Goal: Check status

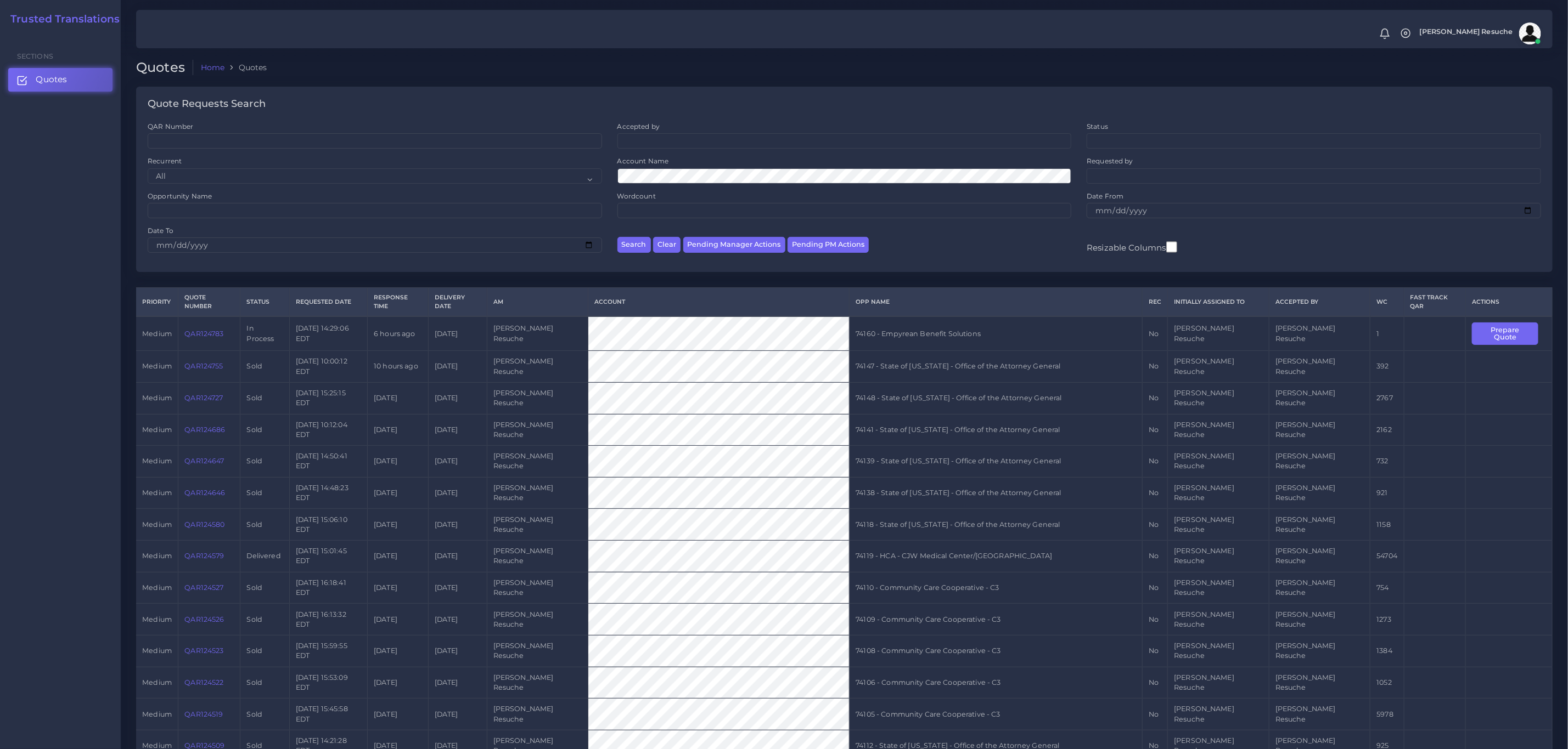
click at [209, 330] on link "QAR124783" at bounding box center [204, 334] width 39 height 8
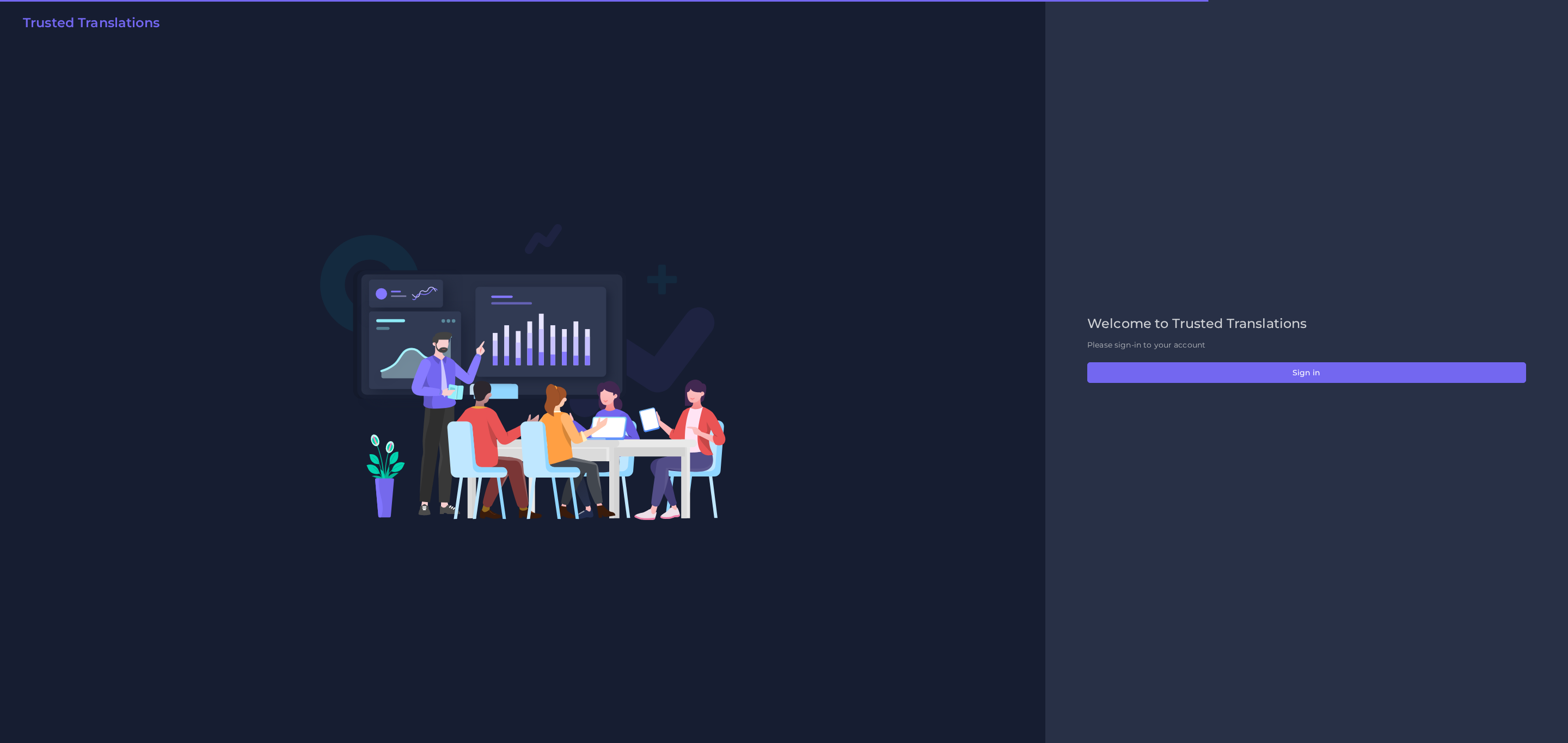
click at [1236, 359] on div "Welcome to Trusted Translations Please sign-in to your account Sign in" at bounding box center [1307, 372] width 462 height 111
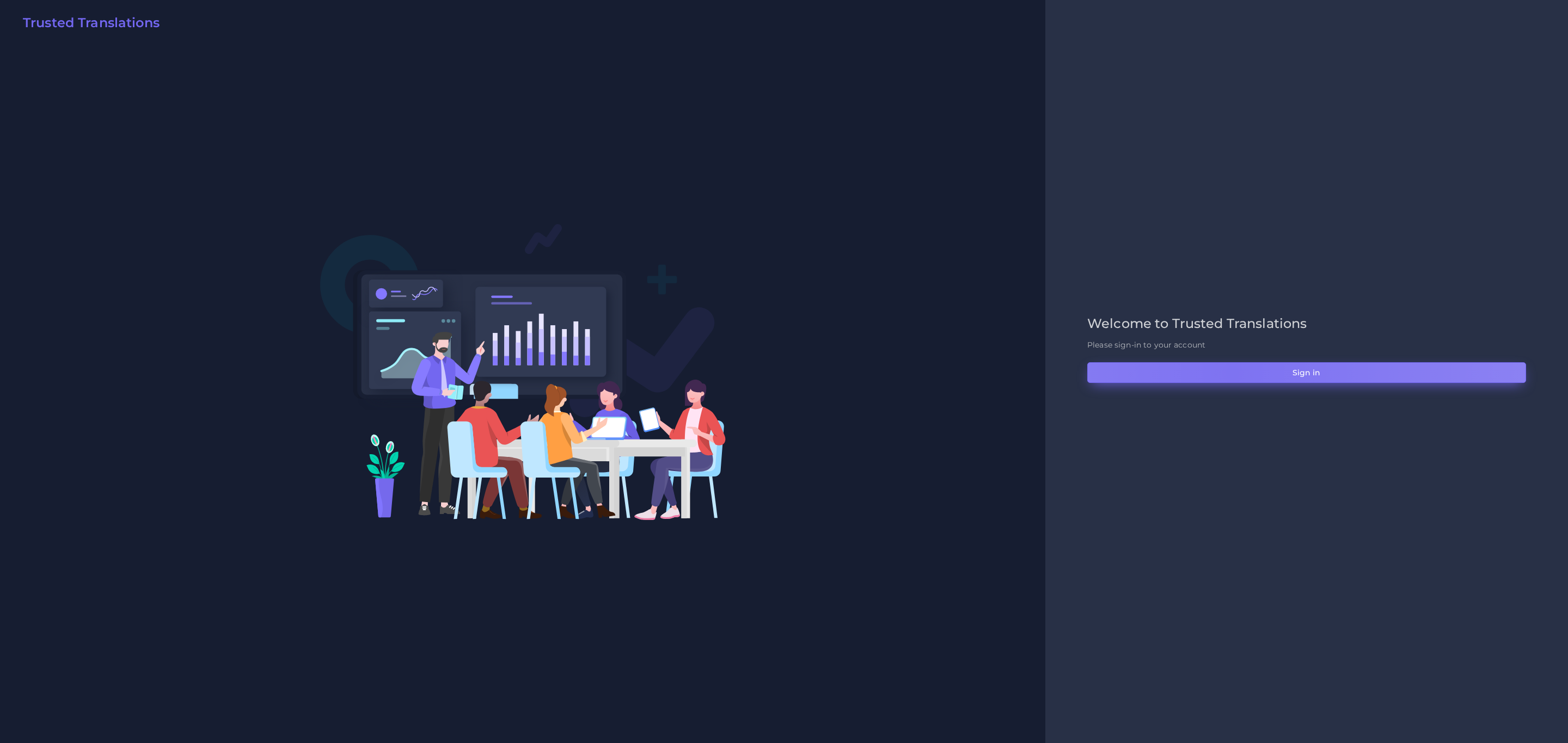
click at [1232, 373] on button "Sign in" at bounding box center [1306, 372] width 438 height 20
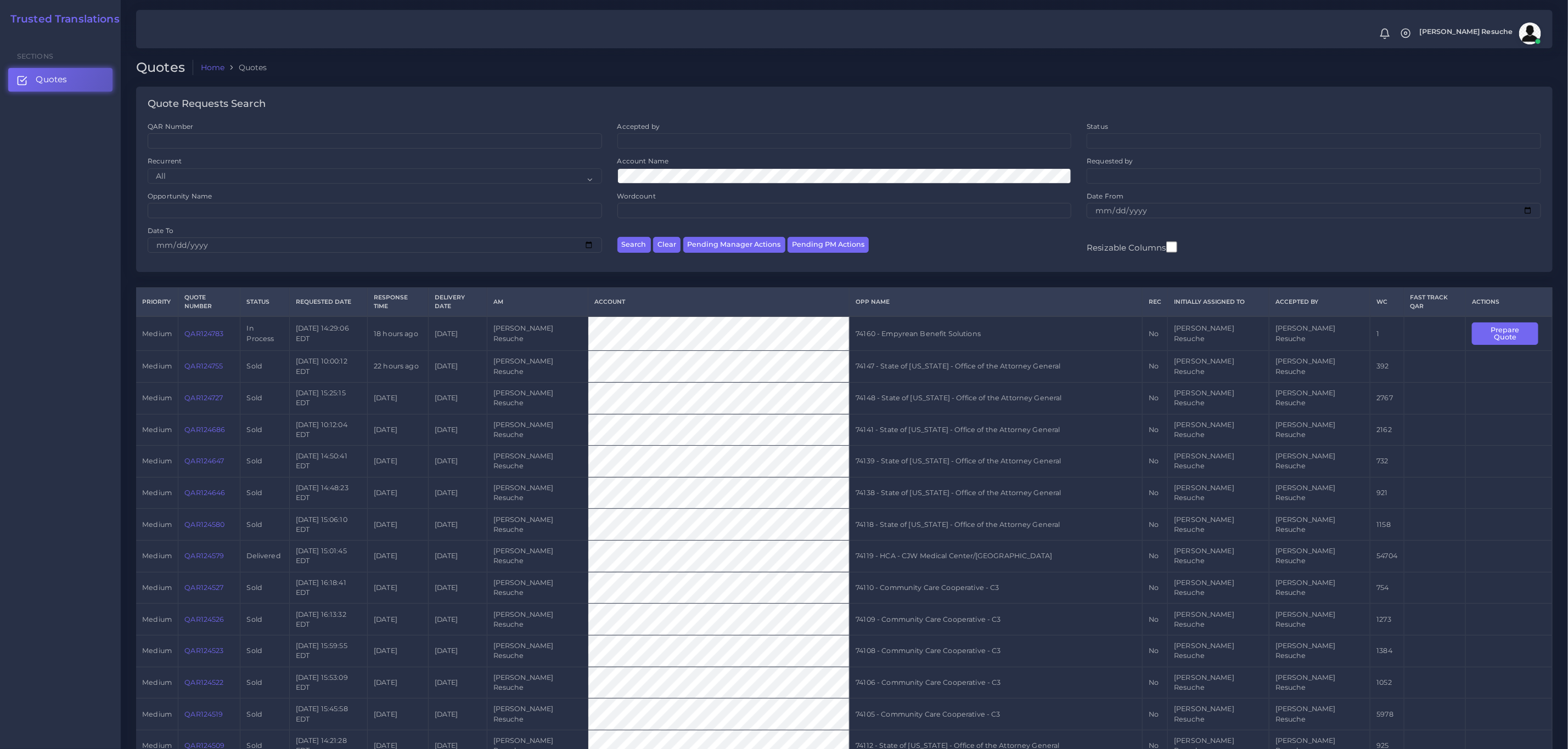
click at [209, 330] on link "QAR124783" at bounding box center [204, 334] width 39 height 8
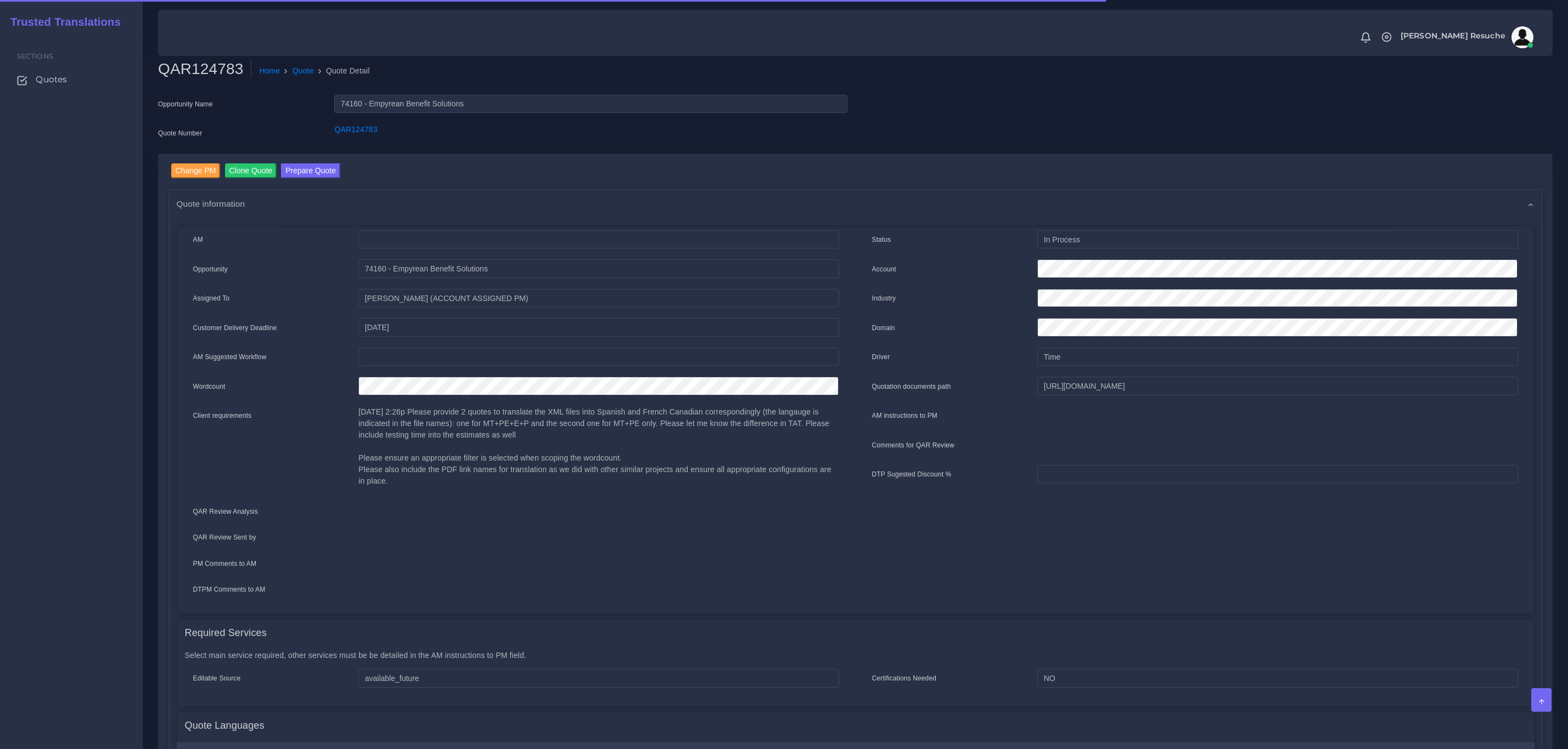
scroll to position [417, 0]
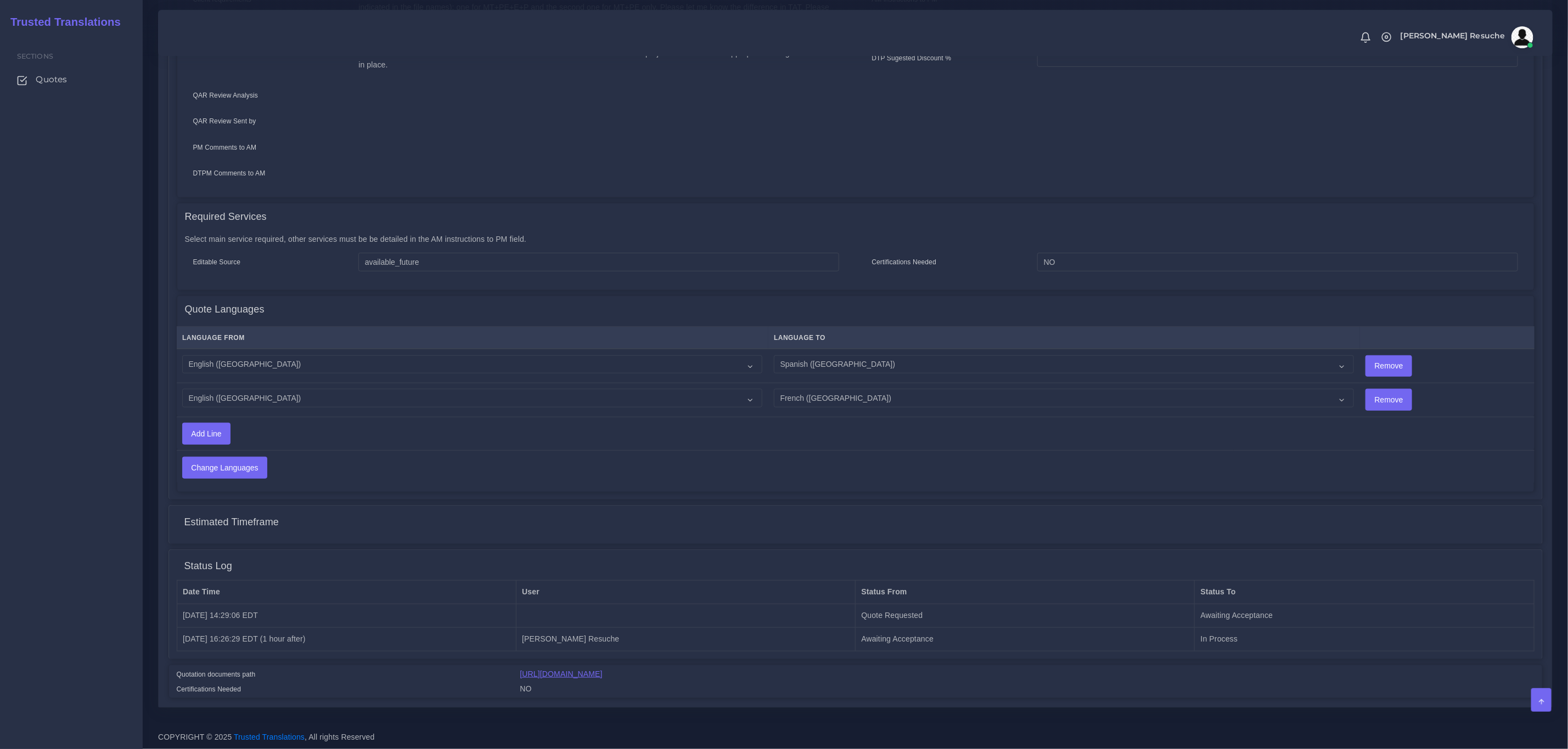
click at [603, 676] on link "[URL][DOMAIN_NAME]" at bounding box center [561, 674] width 82 height 9
